Goal: Transaction & Acquisition: Download file/media

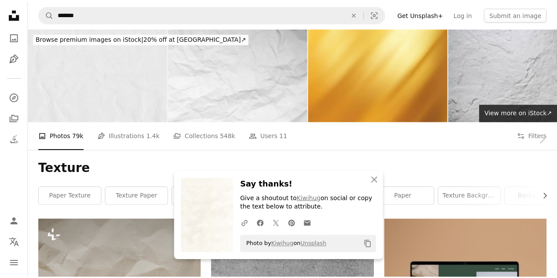
scroll to position [7688, 0]
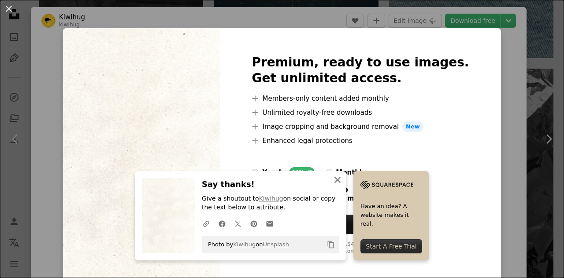
click at [340, 182] on icon "button" at bounding box center [337, 180] width 6 height 6
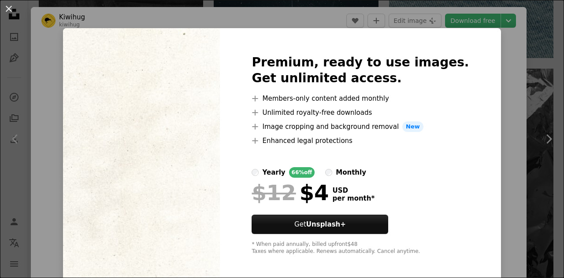
click at [519, 100] on div "An X shape Premium, ready to use images. Get unlimited access. A plus sign Memb…" at bounding box center [282, 139] width 564 height 278
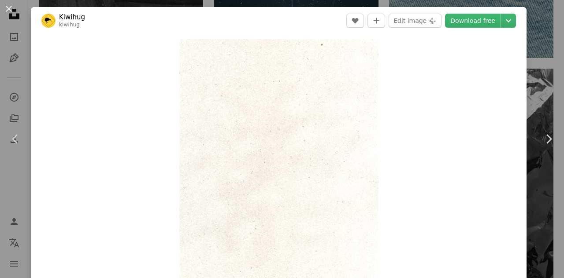
click at [542, 33] on div "An X shape Chevron left Chevron right Kiwihug kiwihug A heart A plus sign Edit …" at bounding box center [282, 139] width 564 height 278
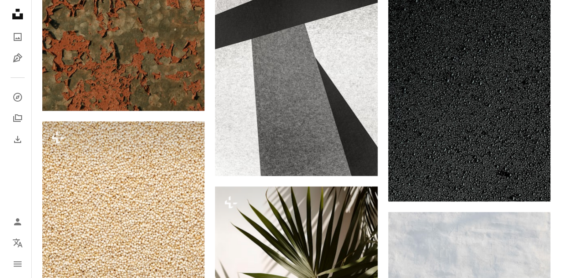
scroll to position [11750, 0]
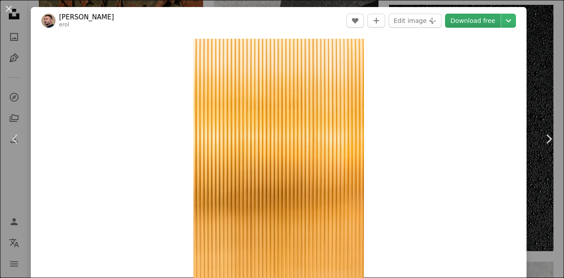
click at [456, 21] on link "Download free" at bounding box center [472, 21] width 55 height 14
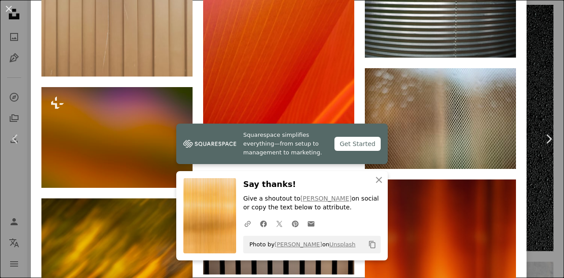
scroll to position [6703, 0]
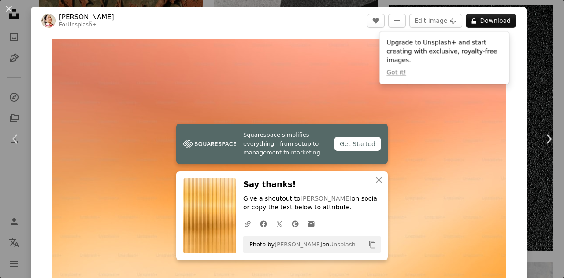
click at [526, 76] on div "An X shape Chevron left Chevron right Squarespace simplifies everything—from se…" at bounding box center [282, 139] width 564 height 278
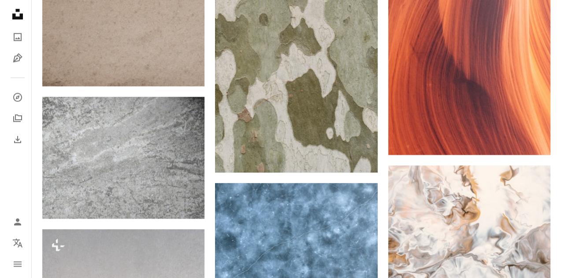
scroll to position [22116, 0]
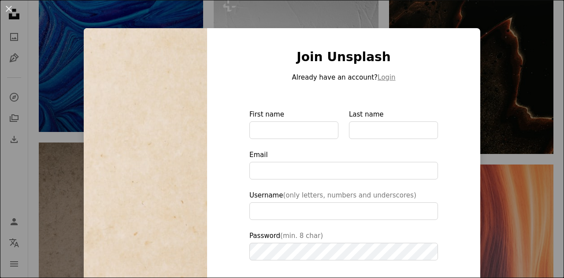
drag, startPoint x: 563, startPoint y: 85, endPoint x: 563, endPoint y: 116, distance: 31.3
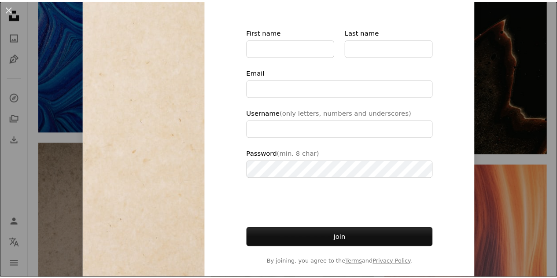
scroll to position [87, 0]
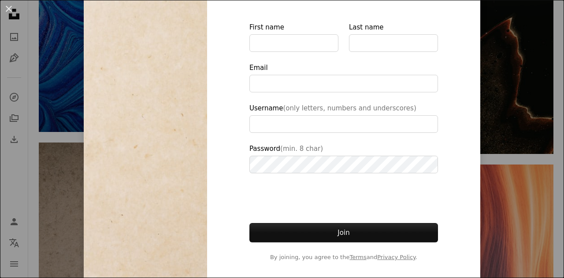
type input "**********"
click at [538, 147] on div "An X shape Join Unsplash Already have an account? Login First name Last name Em…" at bounding box center [282, 139] width 564 height 278
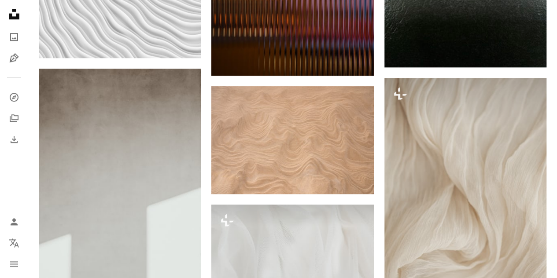
scroll to position [24106, 0]
